Goal: Task Accomplishment & Management: Manage account settings

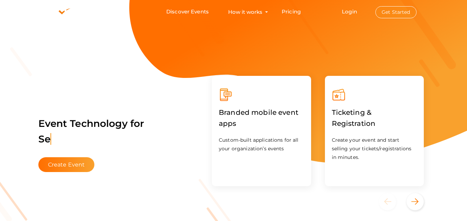
click at [398, 14] on button "Get Started" at bounding box center [395, 12] width 41 height 12
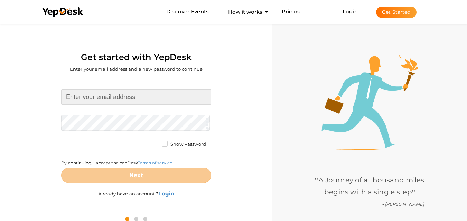
click at [99, 101] on input at bounding box center [136, 97] width 150 height 16
type input "[EMAIL_ADDRESS][DOMAIN_NAME]"
click at [121, 122] on form "eldecowowsector22d@gmail.com Required. Invalid email. Checking You already have…" at bounding box center [136, 136] width 150 height 94
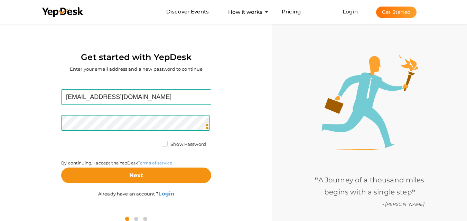
click at [162, 145] on label "Show Password" at bounding box center [184, 144] width 44 height 7
click at [155, 143] on input "Show Password" at bounding box center [155, 143] width 0 height 0
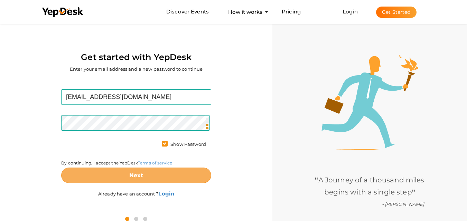
click at [155, 176] on button "Next" at bounding box center [136, 176] width 150 height 16
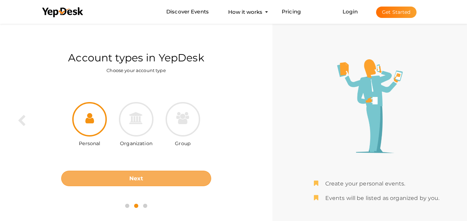
click at [146, 182] on button "Next" at bounding box center [136, 179] width 150 height 16
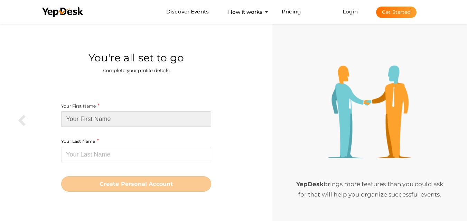
click at [118, 118] on input at bounding box center [136, 120] width 150 height 16
click at [108, 118] on input at bounding box center [136, 120] width 150 height 16
paste input "Eldeco WOW Sector 22D"
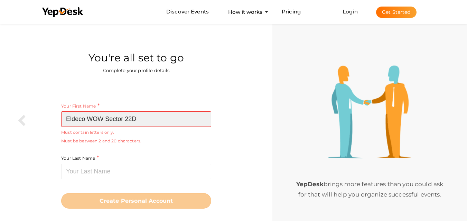
drag, startPoint x: 105, startPoint y: 118, endPoint x: 157, endPoint y: 118, distance: 52.5
click at [157, 118] on input "Eldeco WOW Sector 22D" at bounding box center [136, 120] width 150 height 16
click at [123, 118] on input "Eldeco WOW Sector 22D" at bounding box center [136, 120] width 150 height 16
drag, startPoint x: 106, startPoint y: 117, endPoint x: 178, endPoint y: 121, distance: 72.6
click at [178, 121] on input "Eldeco WOW Sector 22D" at bounding box center [136, 120] width 150 height 16
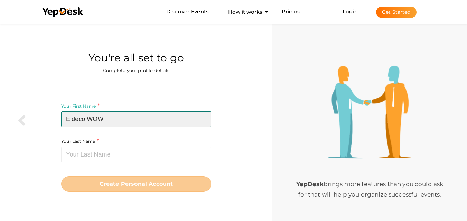
type input "Eldeco WOW"
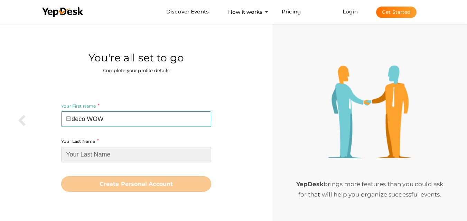
click at [103, 159] on input at bounding box center [136, 155] width 150 height 16
paste input "Sector 22D"
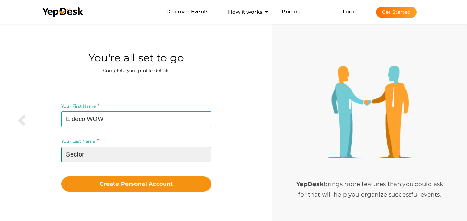
type input "Sector"
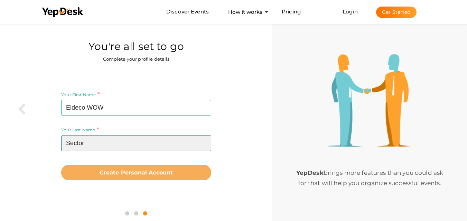
scroll to position [22, 0]
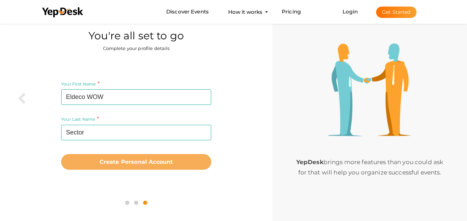
click at [159, 166] on button "Create Personal Account" at bounding box center [136, 162] width 150 height 16
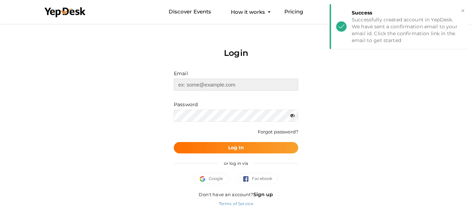
type input "[EMAIL_ADDRESS][DOMAIN_NAME]"
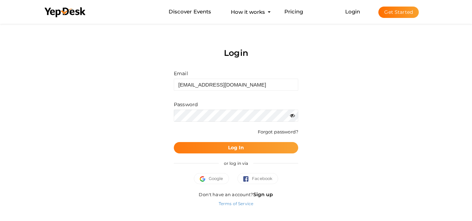
click at [253, 146] on button "Log In" at bounding box center [236, 147] width 124 height 11
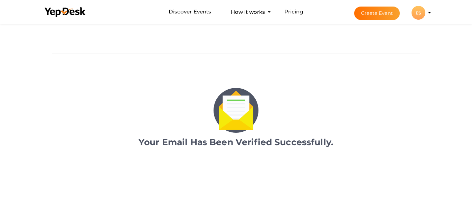
click at [424, 14] on div "ES" at bounding box center [418, 13] width 14 height 14
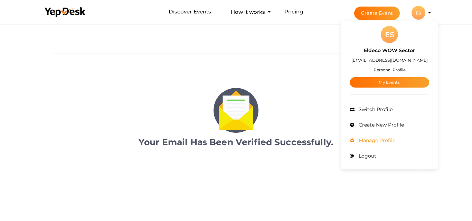
click at [387, 137] on span "Manage Profile" at bounding box center [376, 140] width 38 height 6
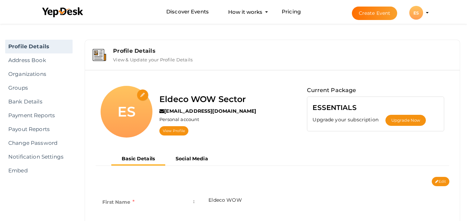
click at [143, 94] on input "file" at bounding box center [143, 95] width 12 height 12
type input "C:\fakepath\Eldeco WOW.png"
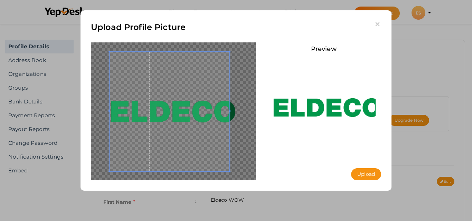
drag, startPoint x: 140, startPoint y: 132, endPoint x: 124, endPoint y: 130, distance: 16.1
click at [124, 130] on span at bounding box center [169, 112] width 120 height 120
drag, startPoint x: 229, startPoint y: 110, endPoint x: 243, endPoint y: 110, distance: 14.9
click at [243, 110] on div at bounding box center [173, 111] width 165 height 138
click at [362, 175] on button "Upload" at bounding box center [366, 175] width 30 height 12
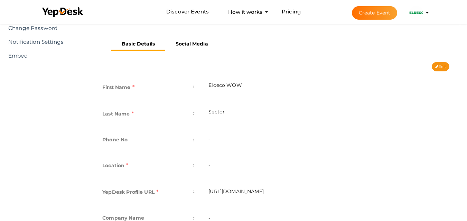
scroll to position [202, 0]
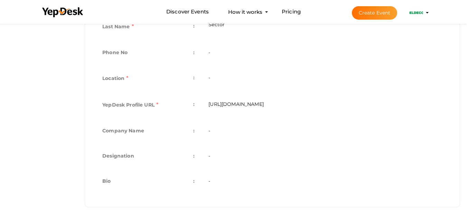
click at [213, 181] on td "-" at bounding box center [325, 182] width 248 height 25
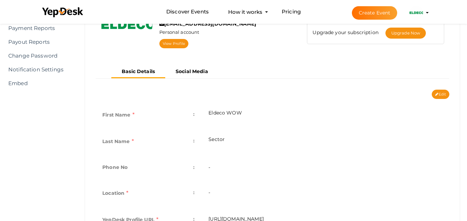
scroll to position [30, 0]
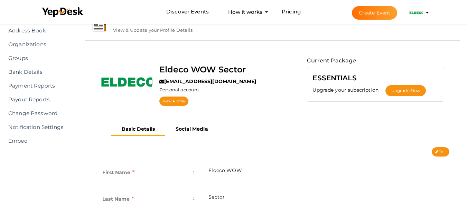
click at [440, 153] on button "Edit" at bounding box center [440, 151] width 18 height 9
type input "Eldeco WOW"
type input "Sector"
type input "eldeco-wow-sector"
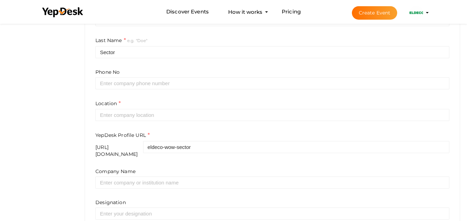
scroll to position [197, 0]
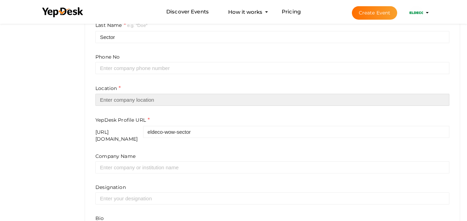
click at [130, 103] on input "text" at bounding box center [272, 100] width 354 height 12
paste input "Greater Noida"
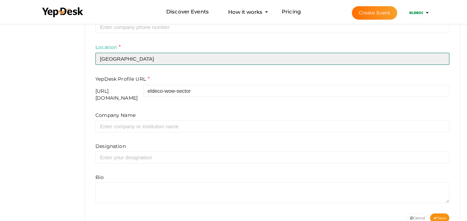
scroll to position [255, 0]
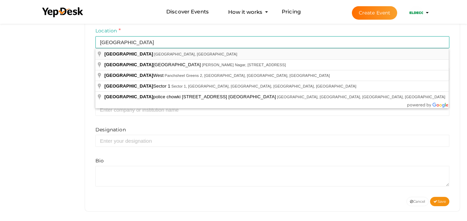
type input "[GEOGRAPHIC_DATA], [GEOGRAPHIC_DATA], [GEOGRAPHIC_DATA]"
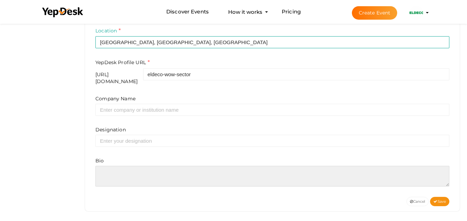
click at [132, 166] on textarea at bounding box center [272, 176] width 354 height 21
paste textarea "Eldeco WOW Sector 22D is an upcoming premium housing project on Yamuna Expressw…"
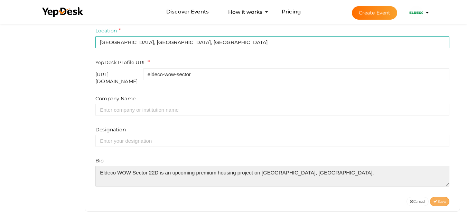
type textarea "Eldeco WOW Sector 22D is an upcoming premium housing project on Yamuna Expressw…"
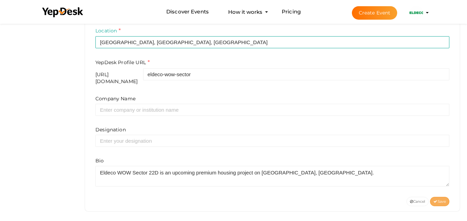
click at [444, 200] on span "Save" at bounding box center [439, 202] width 12 height 4
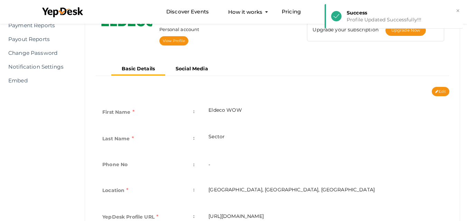
scroll to position [82, 0]
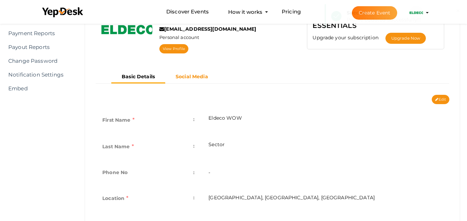
click at [186, 76] on b "Social Media" at bounding box center [191, 77] width 32 height 6
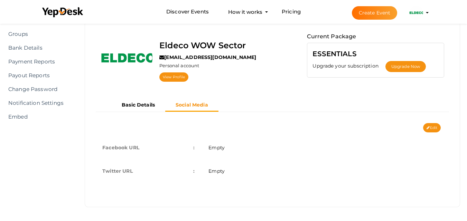
scroll to position [54, 0]
click at [237, 174] on td "Empty" at bounding box center [325, 171] width 248 height 23
click at [439, 126] on button "Edit" at bounding box center [432, 127] width 18 height 9
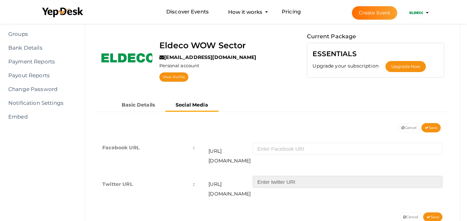
click at [313, 176] on input "text" at bounding box center [347, 182] width 190 height 12
paste input "eldecowowsector"
type input "eldecowowsector"
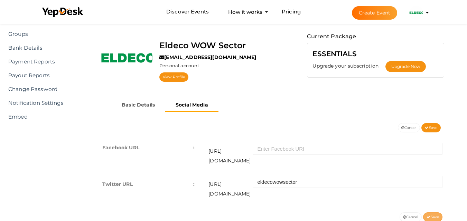
click at [439, 213] on button "Save" at bounding box center [432, 217] width 19 height 9
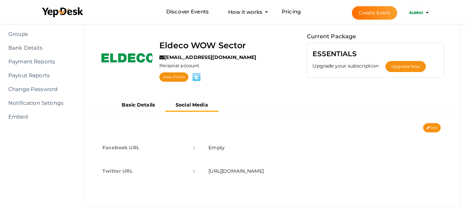
click at [419, 15] on img at bounding box center [416, 13] width 14 height 14
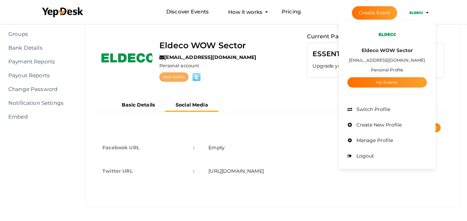
click at [170, 75] on link "View Profile" at bounding box center [173, 77] width 29 height 9
